Goal: Check status

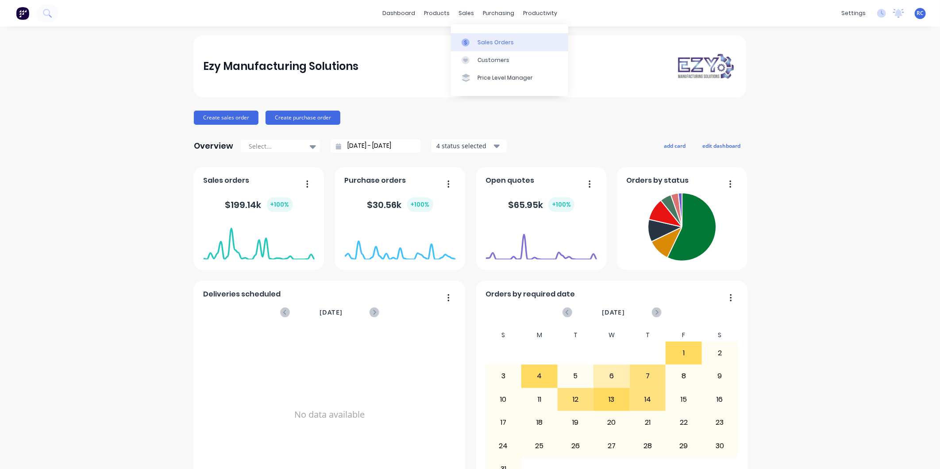
click at [471, 38] on div at bounding box center [467, 42] width 13 height 8
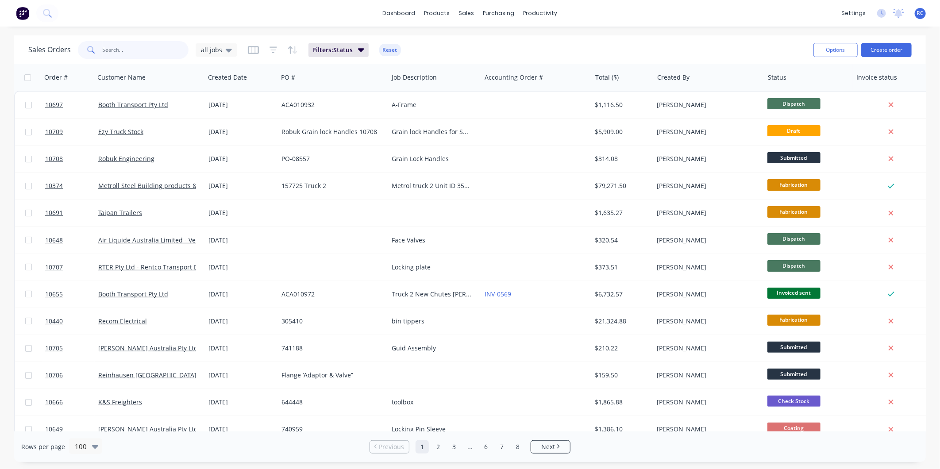
click at [168, 58] on input "text" at bounding box center [146, 50] width 86 height 18
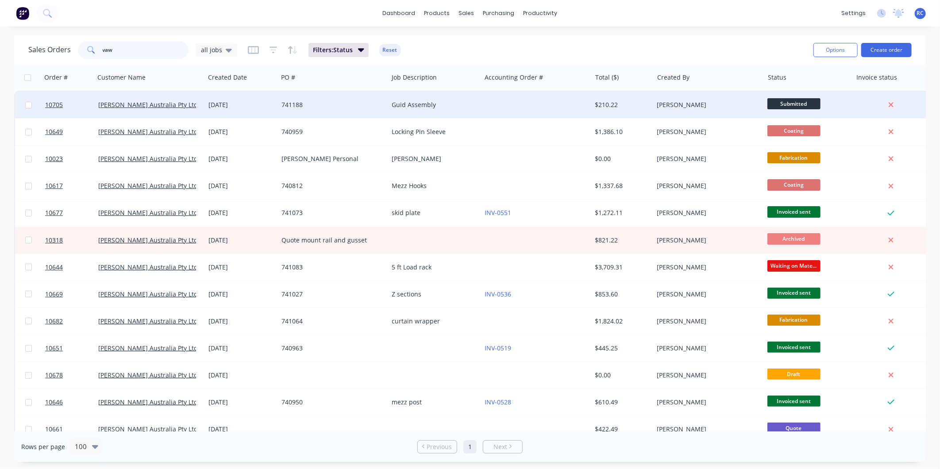
type input "vaw"
click at [218, 101] on div "[DATE]" at bounding box center [241, 104] width 66 height 9
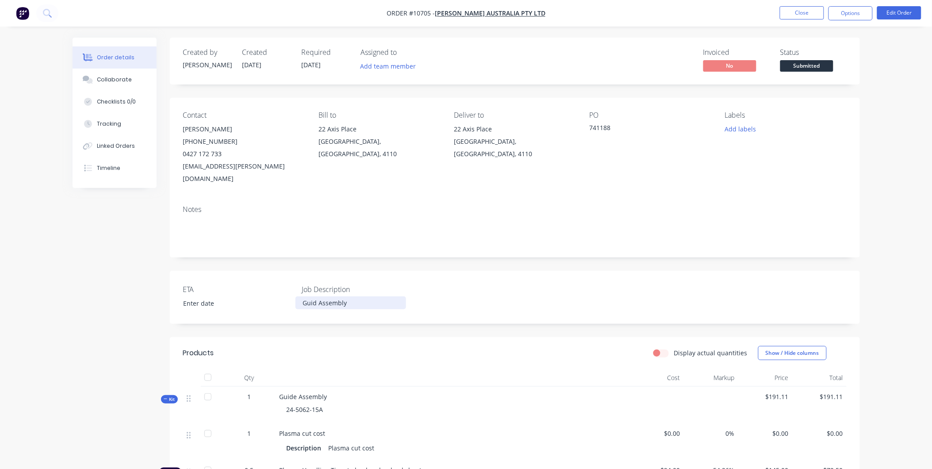
click at [315, 296] on div "Guid Assembly" at bounding box center [350, 302] width 111 height 13
click at [447, 291] on div "ETA Job Description Guide Assembly" at bounding box center [515, 297] width 690 height 53
click at [854, 12] on button "Options" at bounding box center [851, 13] width 44 height 14
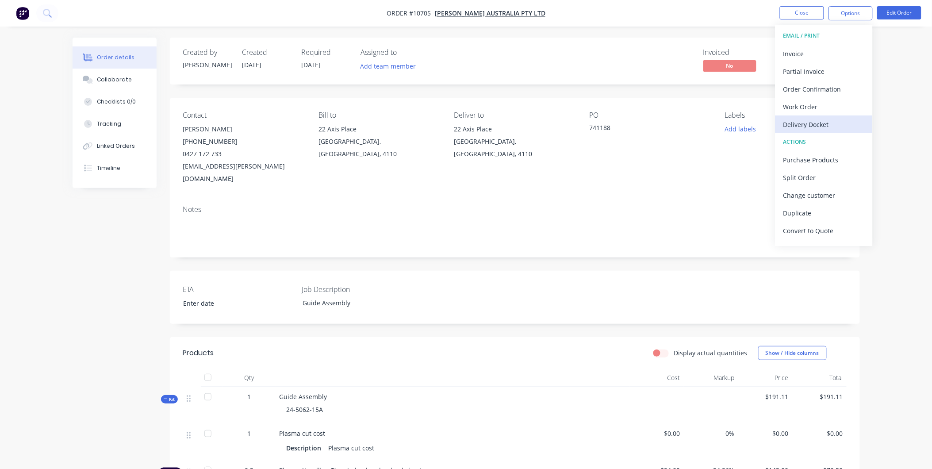
click at [829, 128] on div "Delivery Docket" at bounding box center [823, 124] width 81 height 13
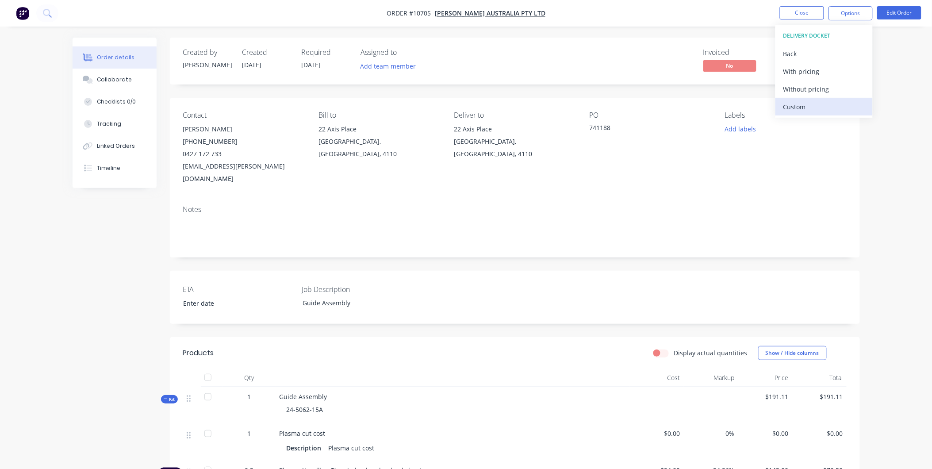
click at [811, 106] on div "Custom" at bounding box center [823, 106] width 81 height 13
click at [830, 81] on button "Without pricing" at bounding box center [823, 89] width 97 height 18
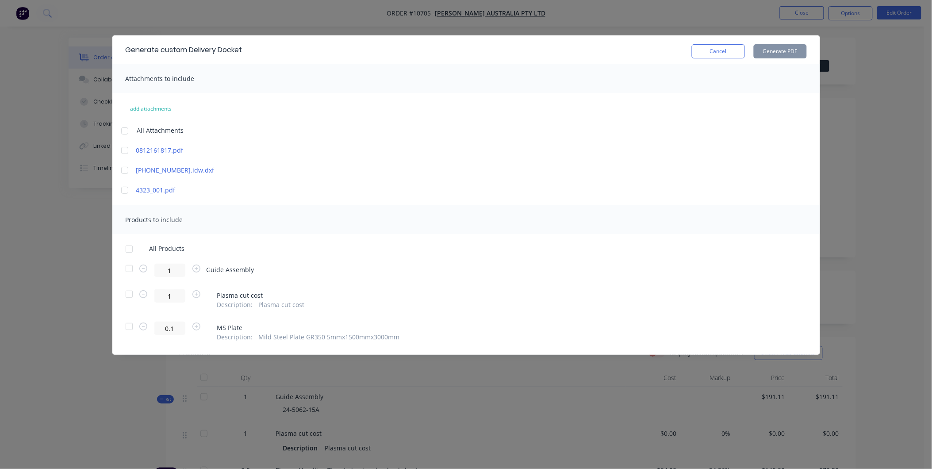
click at [129, 267] on div at bounding box center [129, 269] width 18 height 18
click at [719, 55] on button "Cancel" at bounding box center [718, 51] width 53 height 14
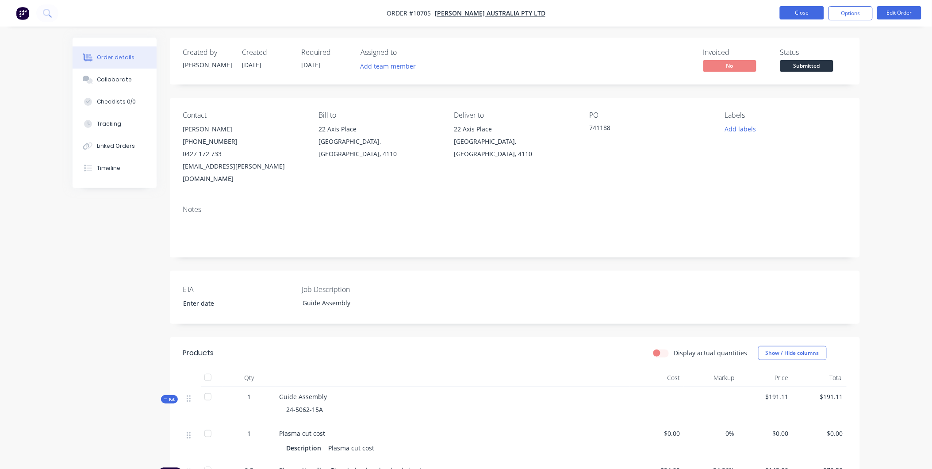
click at [802, 12] on button "Close" at bounding box center [802, 12] width 44 height 13
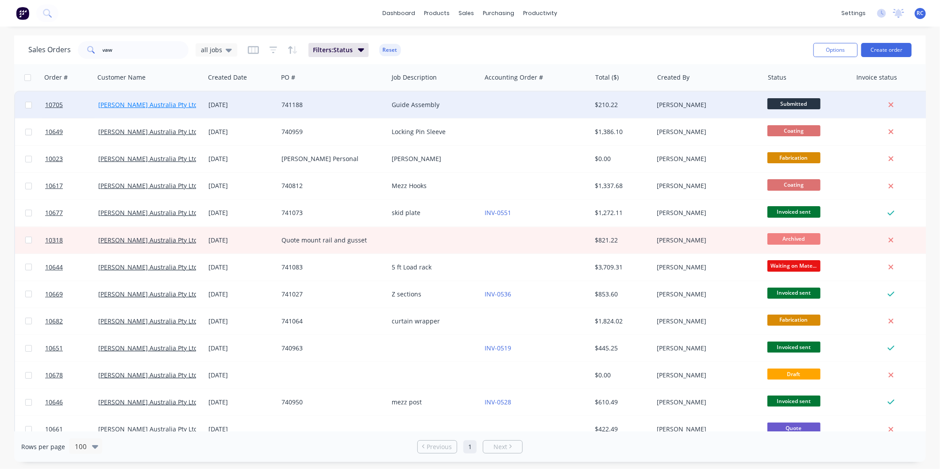
click at [109, 102] on link "[PERSON_NAME] Australia Pty Ltd" at bounding box center [148, 104] width 100 height 8
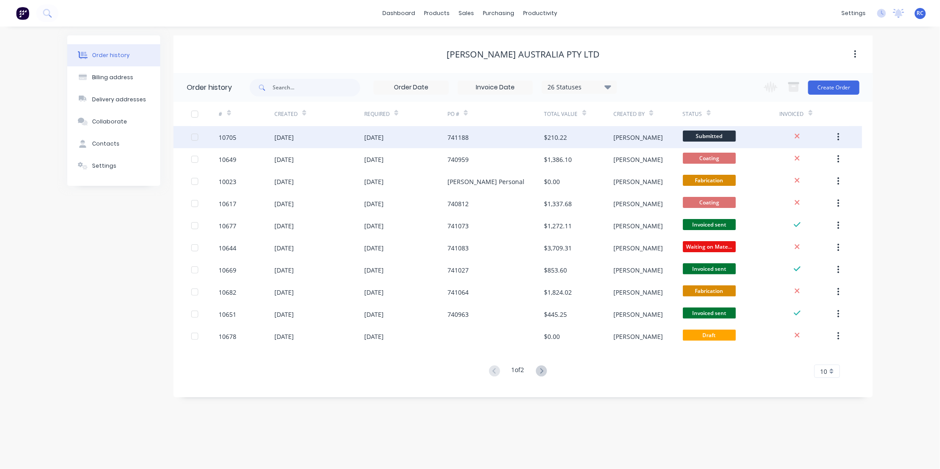
click at [246, 138] on div "10705" at bounding box center [246, 137] width 55 height 22
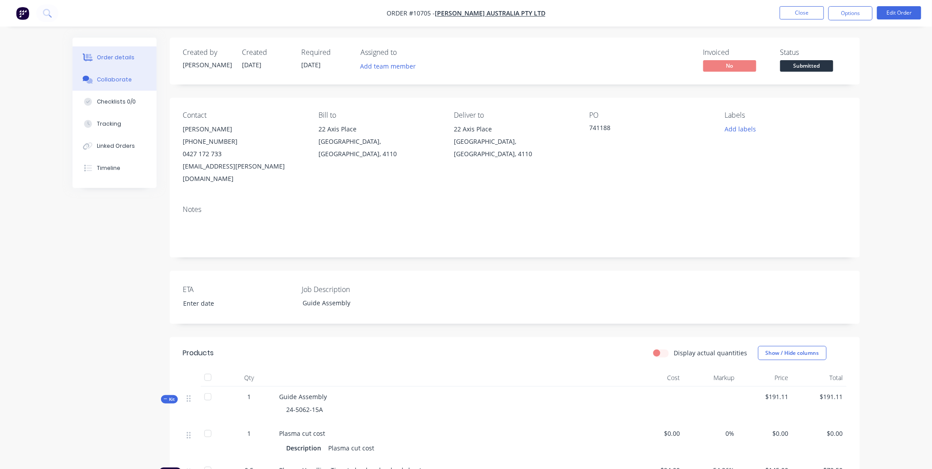
click at [111, 80] on div "Collaborate" at bounding box center [114, 80] width 35 height 8
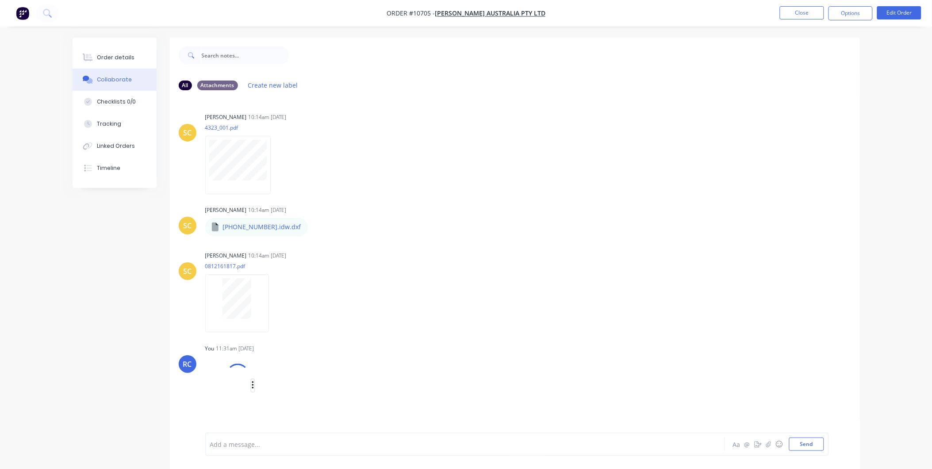
click at [251, 386] on button "button" at bounding box center [253, 385] width 4 height 13
click at [272, 418] on button "Delete" at bounding box center [311, 421] width 100 height 20
click at [802, 443] on button "Send" at bounding box center [806, 443] width 35 height 13
click at [116, 55] on div "Order details" at bounding box center [116, 58] width 38 height 8
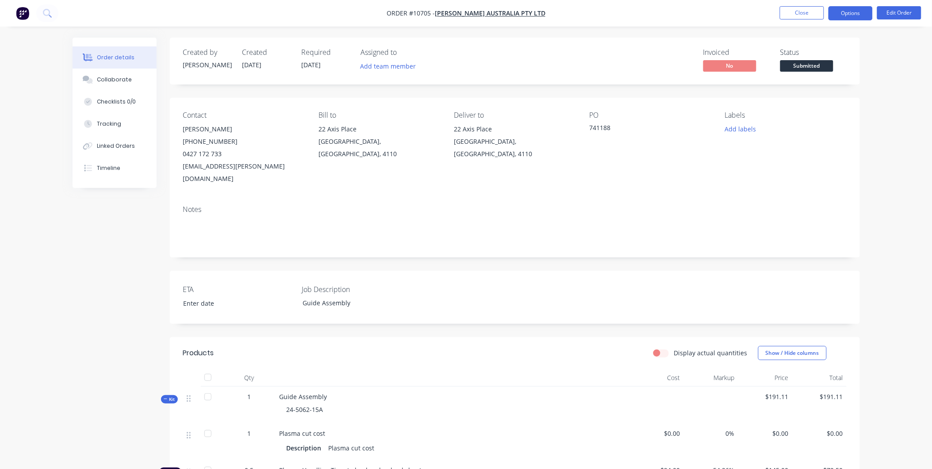
click at [856, 15] on button "Options" at bounding box center [851, 13] width 44 height 14
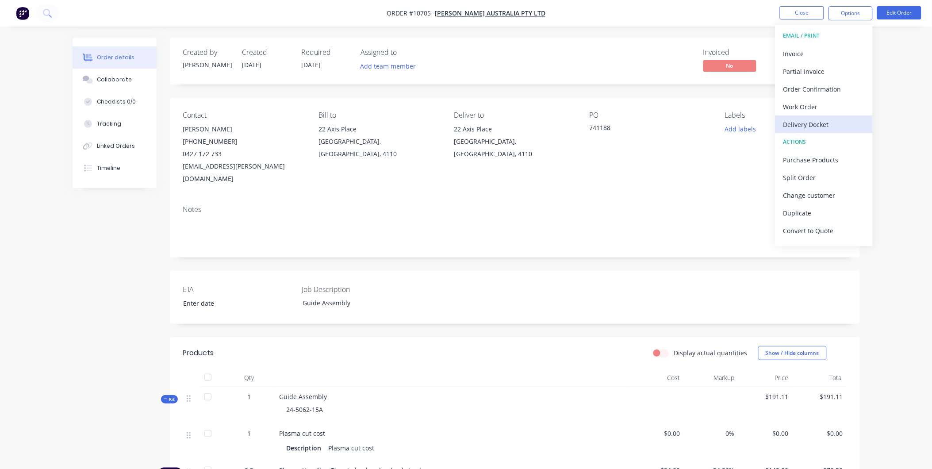
click at [816, 119] on div "Delivery Docket" at bounding box center [823, 124] width 81 height 13
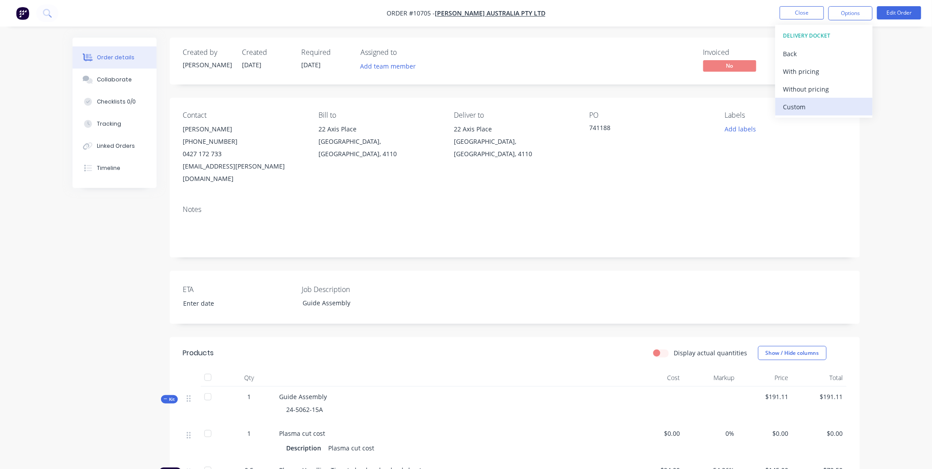
click at [806, 109] on div "Custom" at bounding box center [823, 106] width 81 height 13
click at [804, 90] on div "Without pricing" at bounding box center [823, 89] width 81 height 13
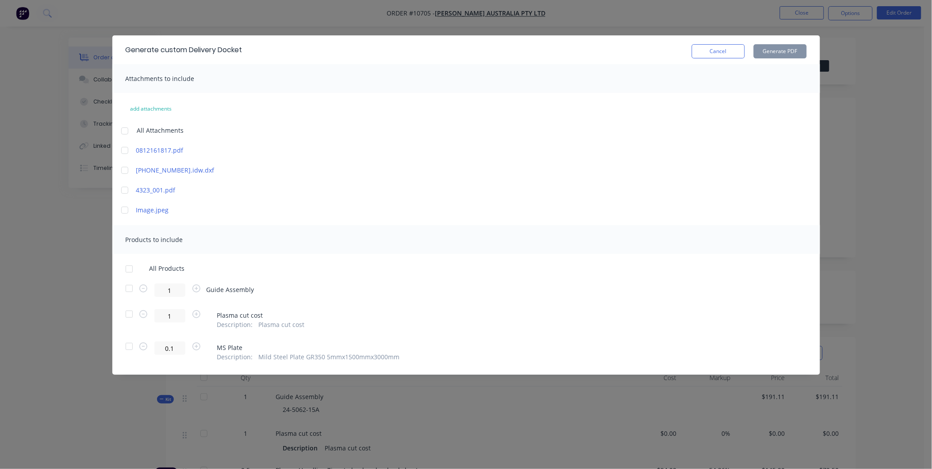
click at [122, 214] on div at bounding box center [125, 210] width 18 height 18
click at [127, 268] on div at bounding box center [129, 269] width 18 height 18
click at [125, 268] on div at bounding box center [129, 269] width 18 height 18
click at [127, 290] on div at bounding box center [129, 289] width 18 height 18
click at [132, 270] on div at bounding box center [129, 269] width 18 height 18
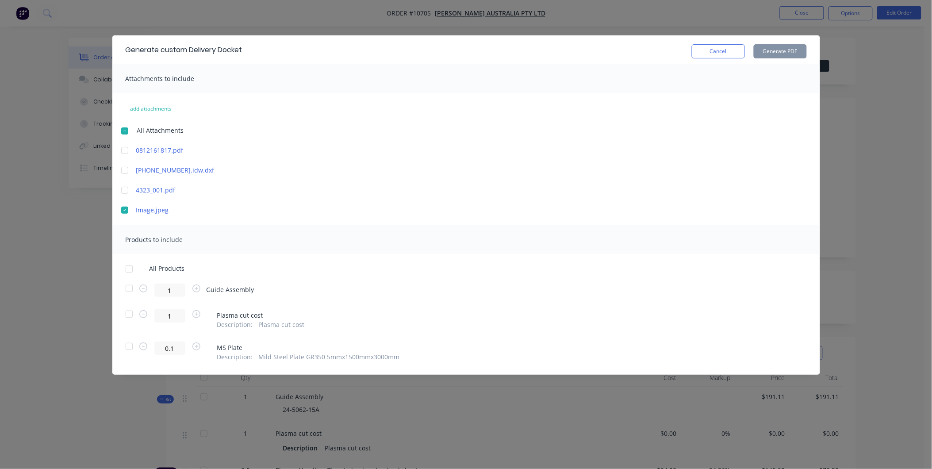
click at [129, 285] on div at bounding box center [129, 289] width 18 height 18
click at [126, 289] on div at bounding box center [129, 289] width 18 height 18
click at [130, 291] on div at bounding box center [129, 289] width 18 height 18
click at [792, 50] on button "Generate PDF" at bounding box center [780, 51] width 53 height 14
click at [737, 54] on button "Cancel" at bounding box center [718, 51] width 53 height 14
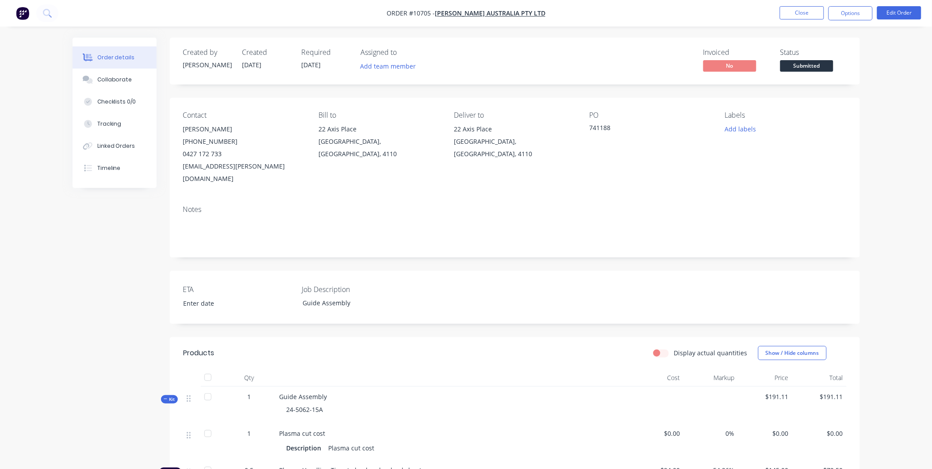
click at [802, 69] on span "Submitted" at bounding box center [806, 65] width 53 height 11
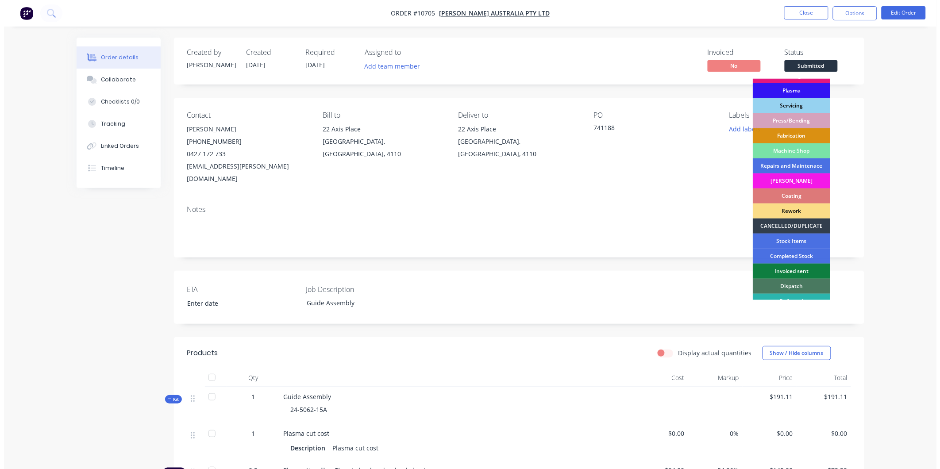
scroll to position [80, 0]
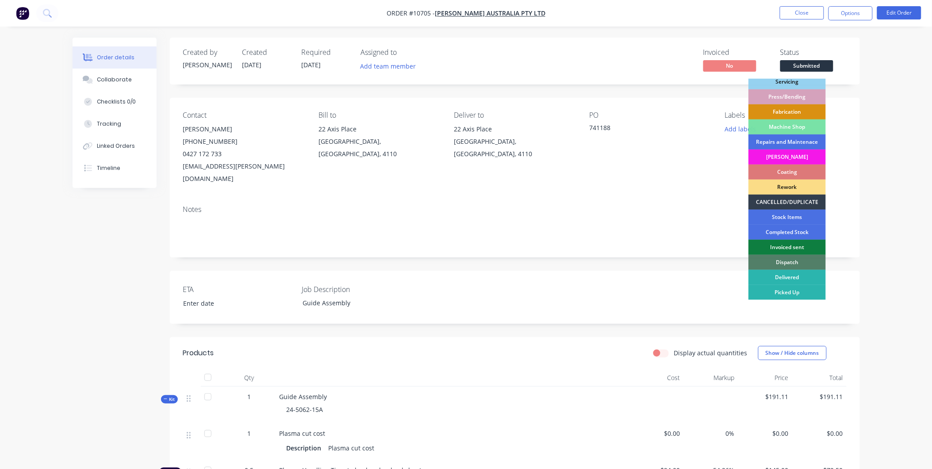
drag, startPoint x: 789, startPoint y: 277, endPoint x: 781, endPoint y: 267, distance: 12.7
click at [788, 277] on div "Delivered" at bounding box center [786, 277] width 77 height 15
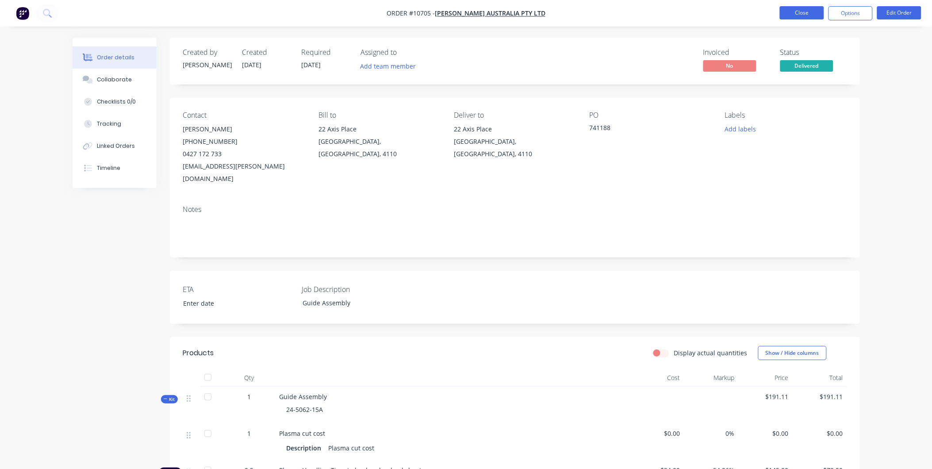
click at [795, 15] on button "Close" at bounding box center [802, 12] width 44 height 13
